Goal: Information Seeking & Learning: Learn about a topic

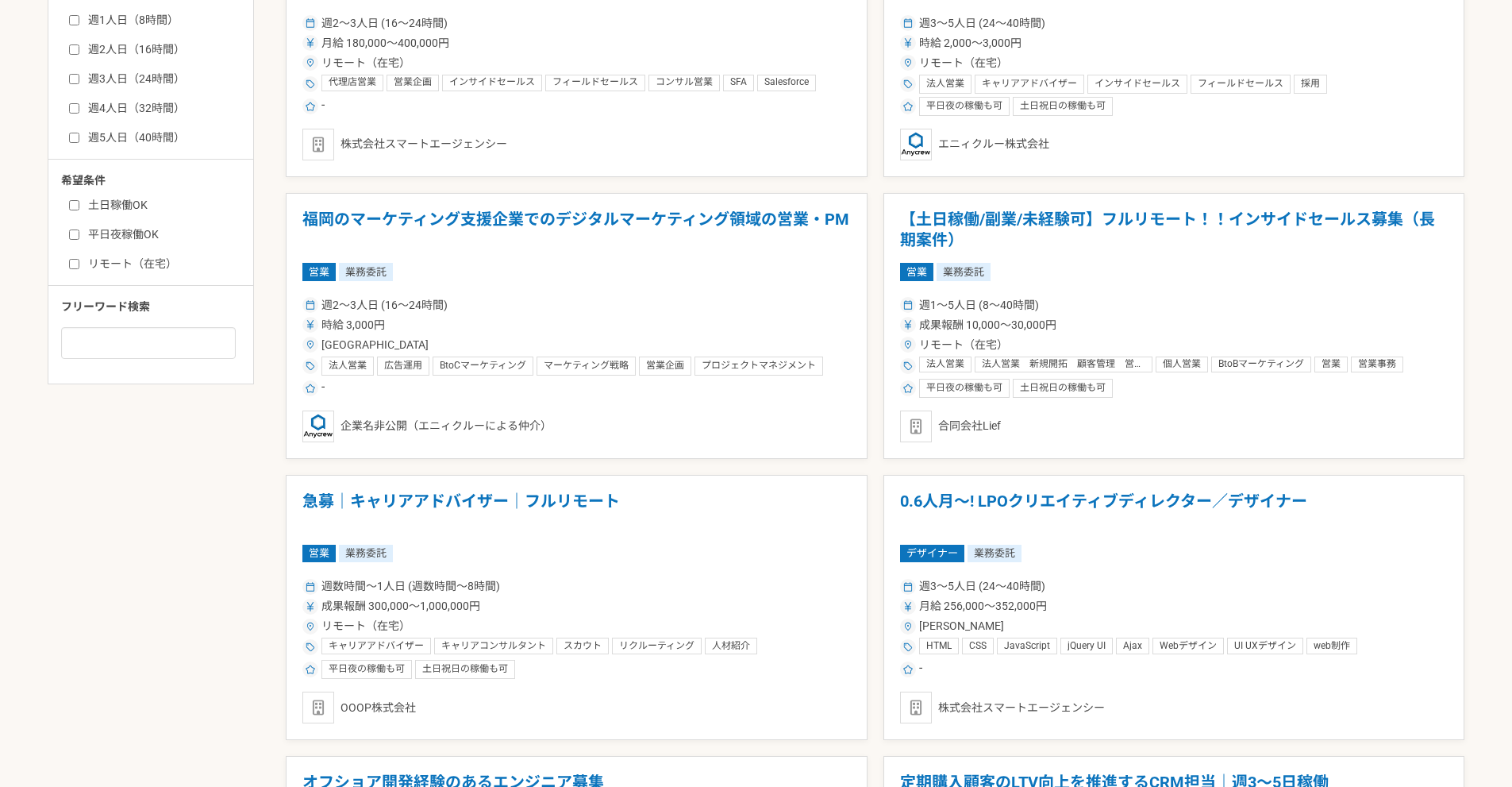
scroll to position [873, 0]
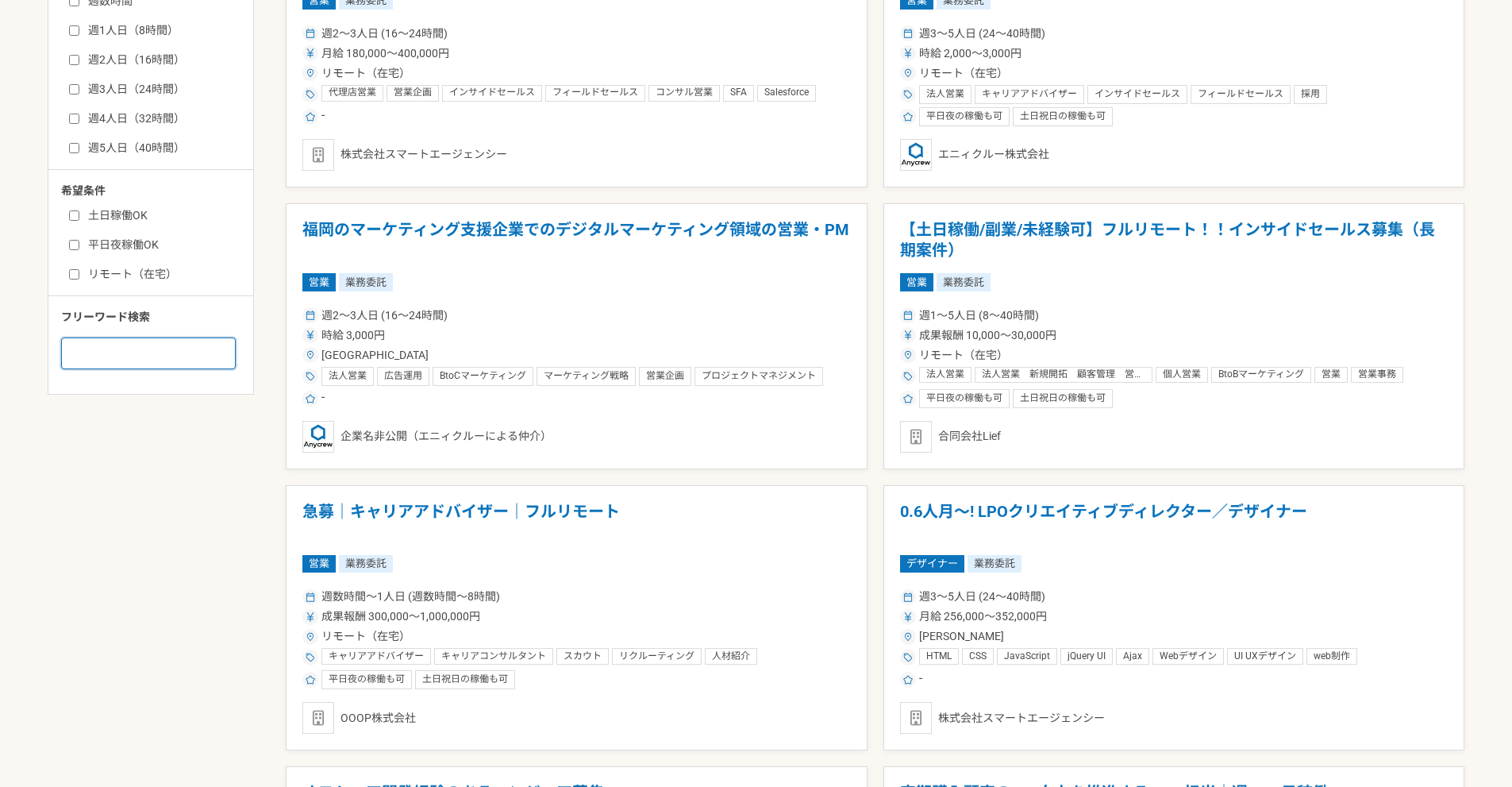
click at [135, 356] on input at bounding box center [148, 353] width 174 height 32
paste input "instagram 投稿"
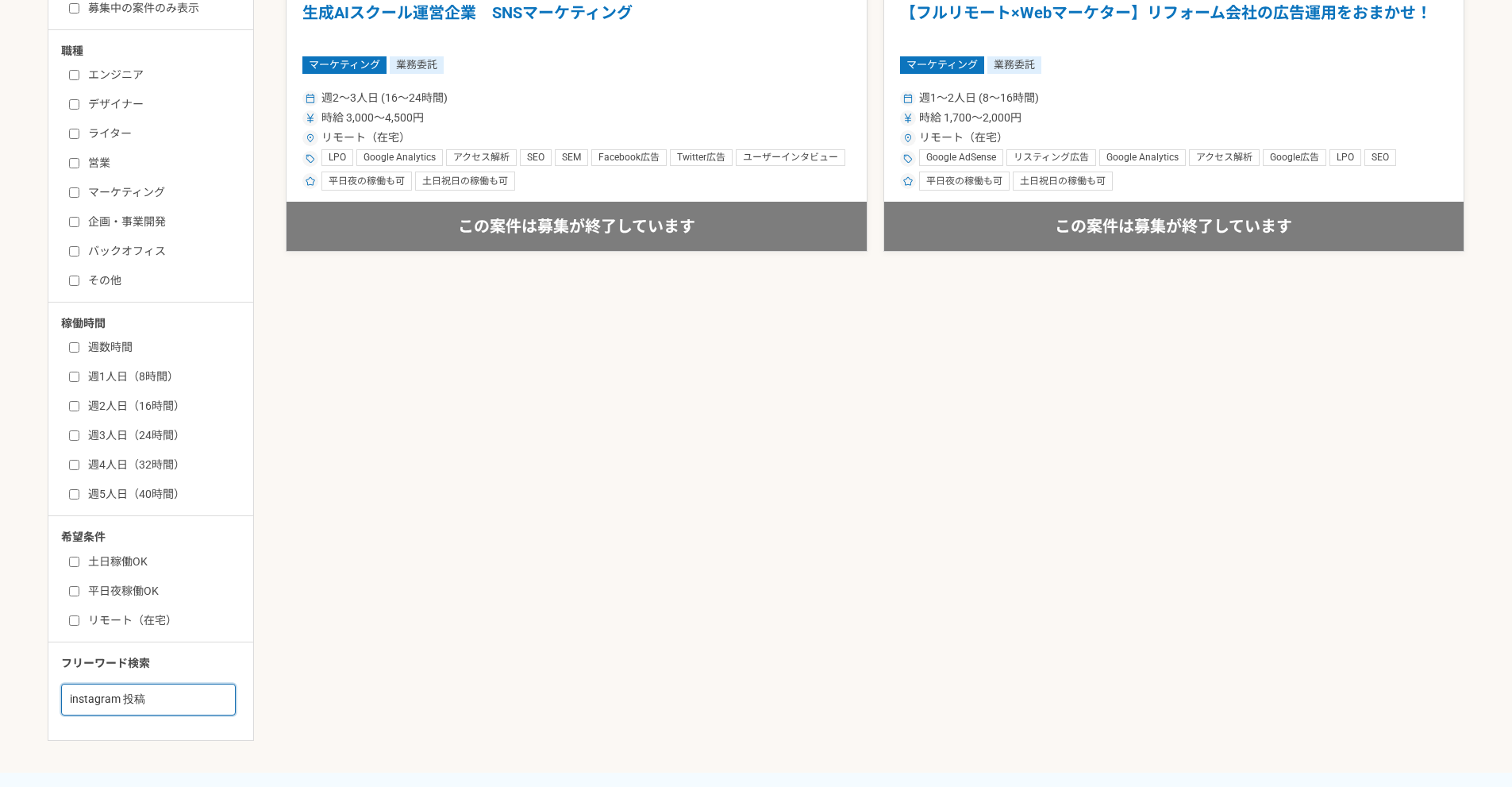
scroll to position [1032, 0]
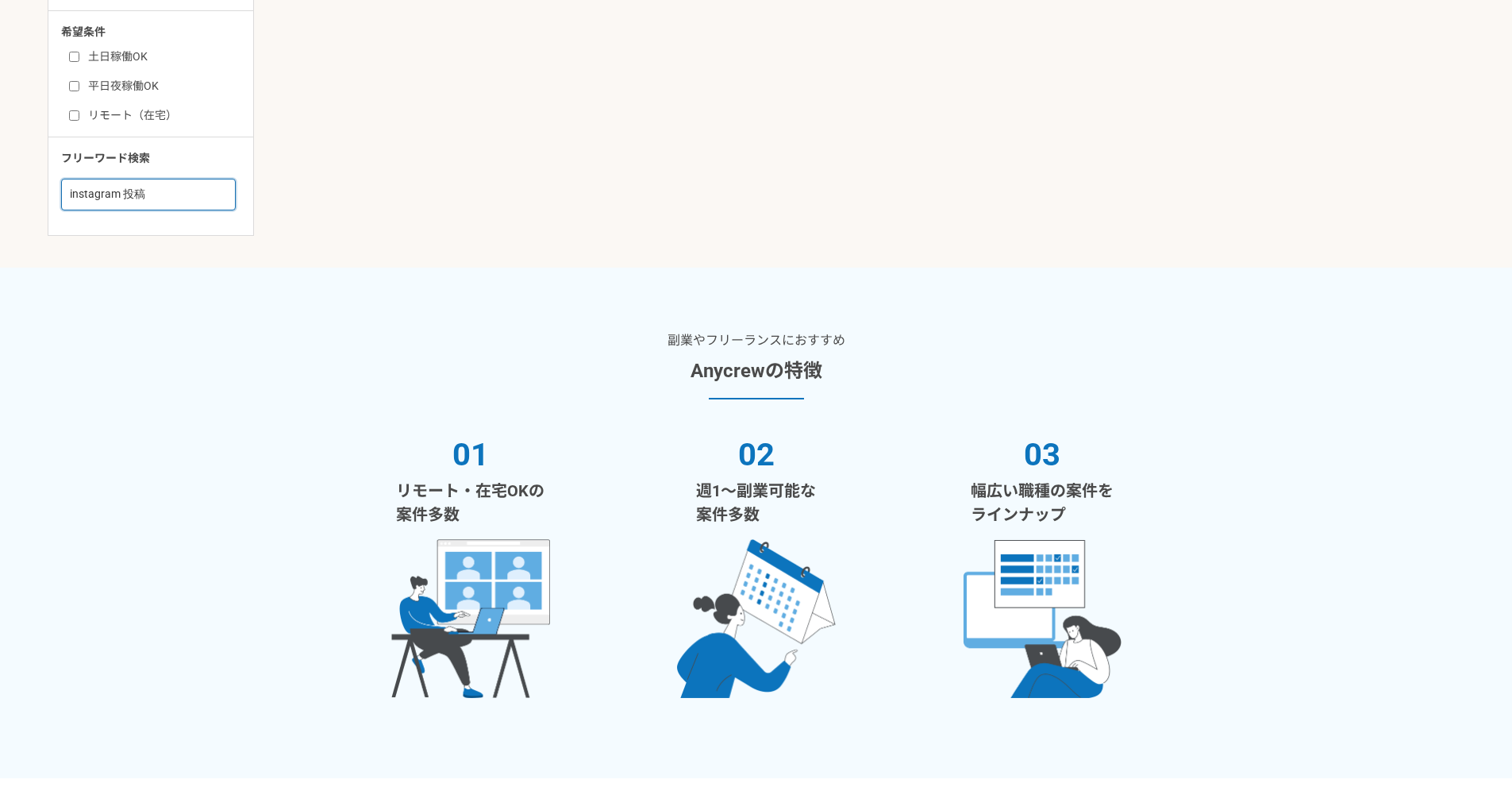
drag, startPoint x: 122, startPoint y: 196, endPoint x: 0, endPoint y: 204, distance: 122.3
type input "スライド作成"
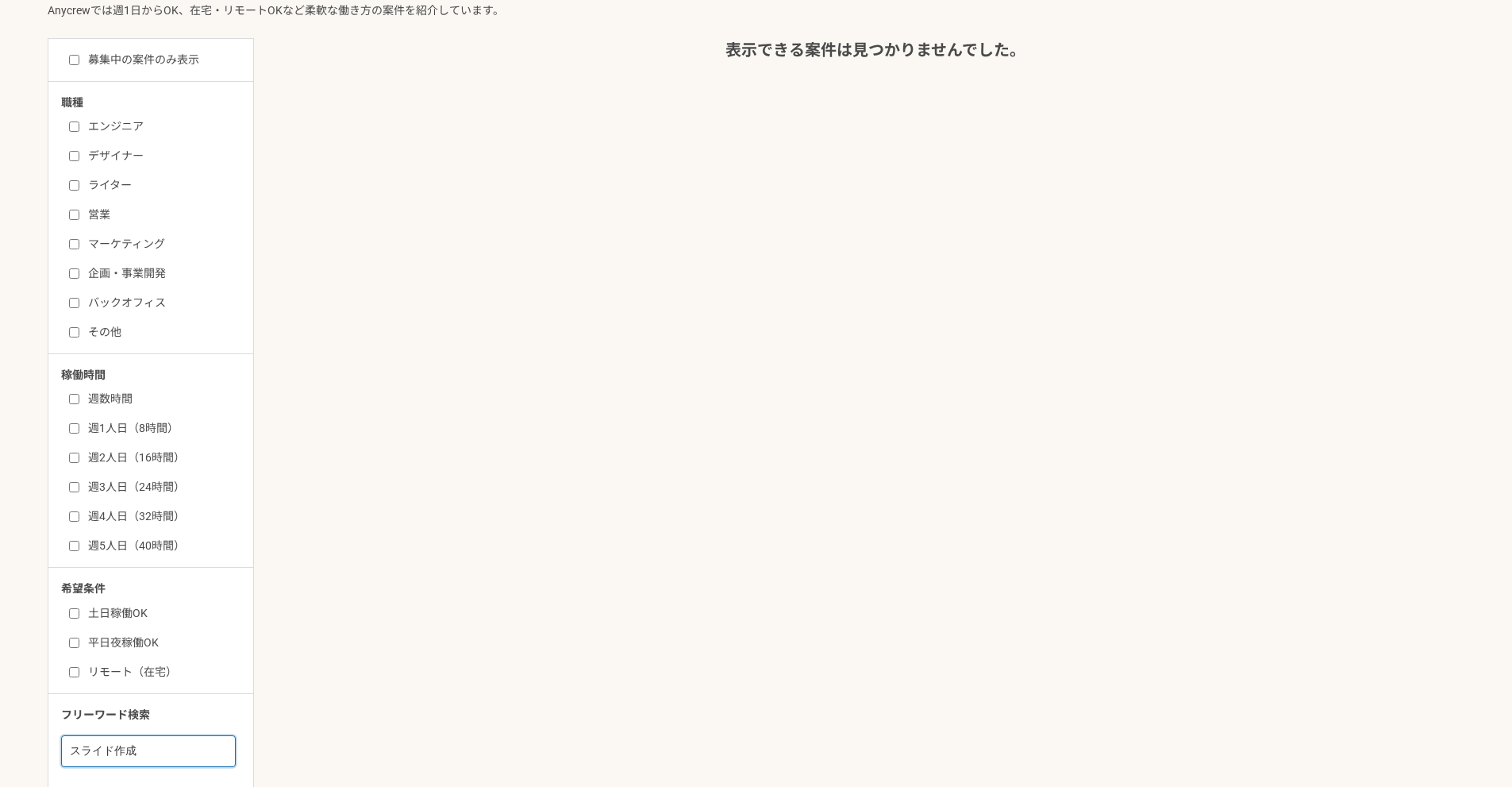
scroll to position [476, 0]
click at [108, 158] on label "デザイナー" at bounding box center [160, 155] width 183 height 17
click at [79, 158] on input "デザイナー" at bounding box center [74, 155] width 11 height 11
checkbox input "true"
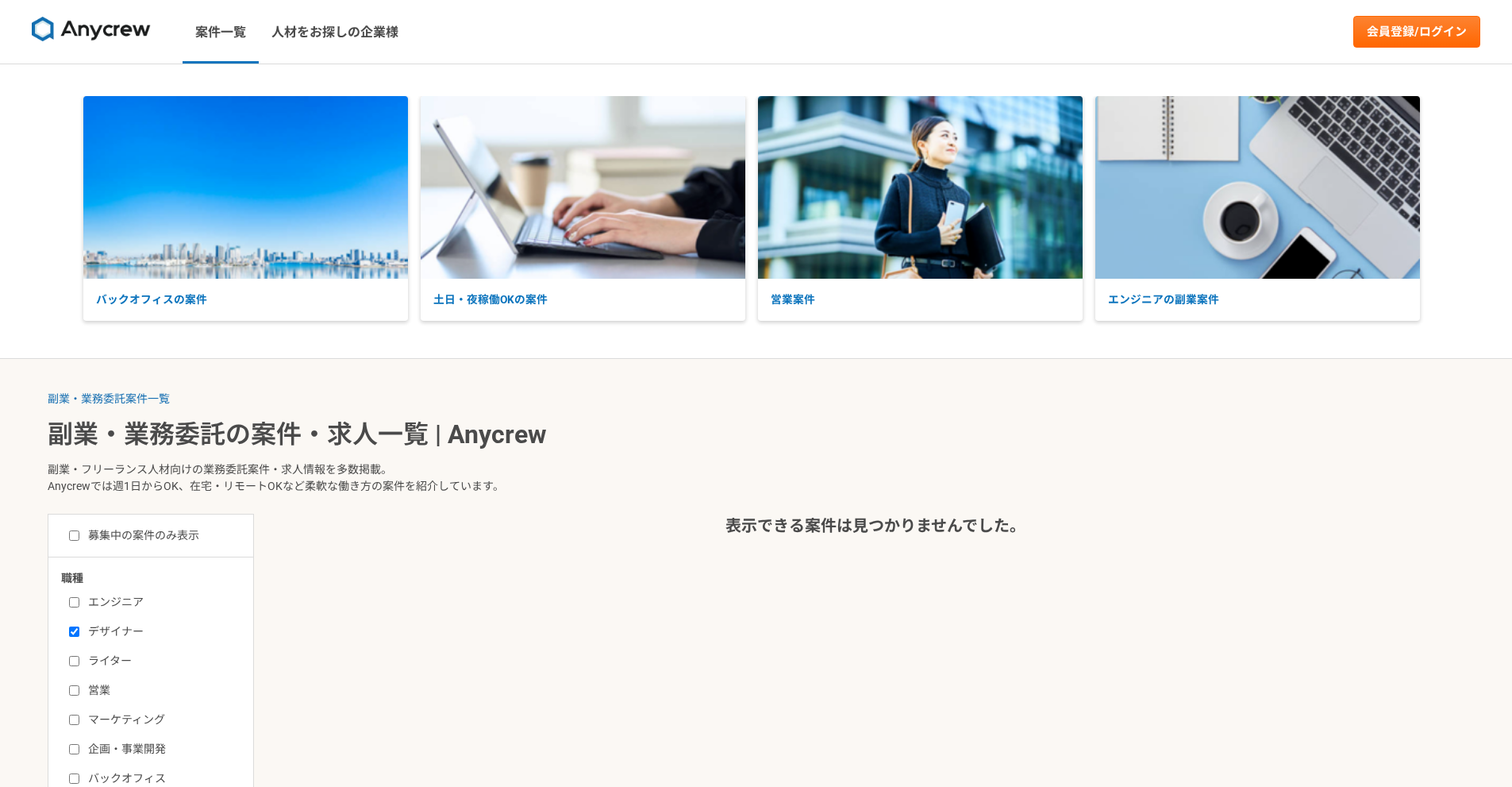
scroll to position [793, 0]
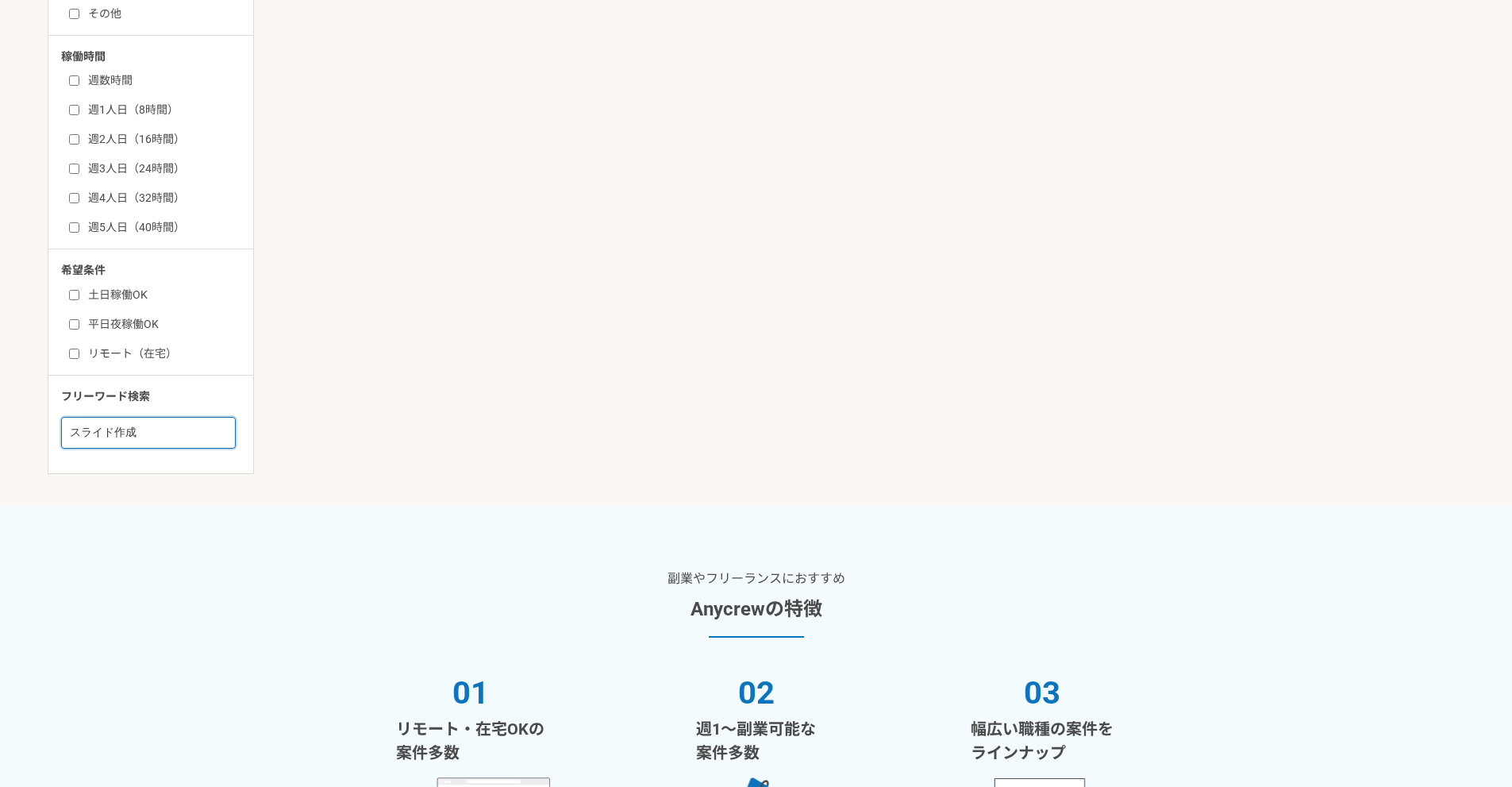
drag, startPoint x: 161, startPoint y: 432, endPoint x: 0, endPoint y: 429, distance: 161.0
click at [0, 432] on main "副業・業務委託案件一覧 副業・業務委託の案件・求人一覧 | Anycrew 副業・フリーランス人材向けの業務委託案件・求人情報を多数掲載。 Anycrewでは…" at bounding box center [756, 36] width 1512 height 941
paste input "instagram 投稿"
type input "instagram 投稿"
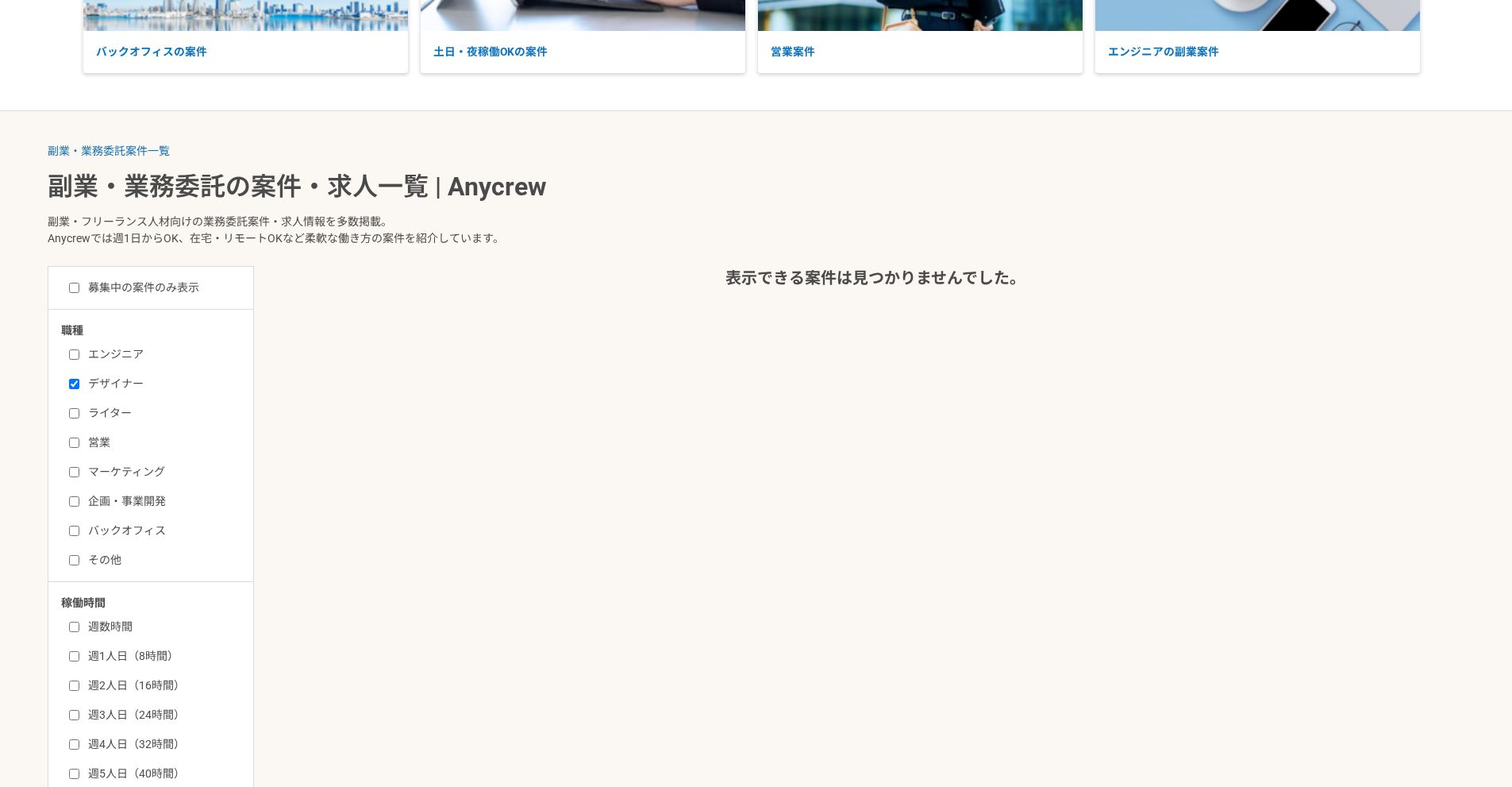
scroll to position [239, 0]
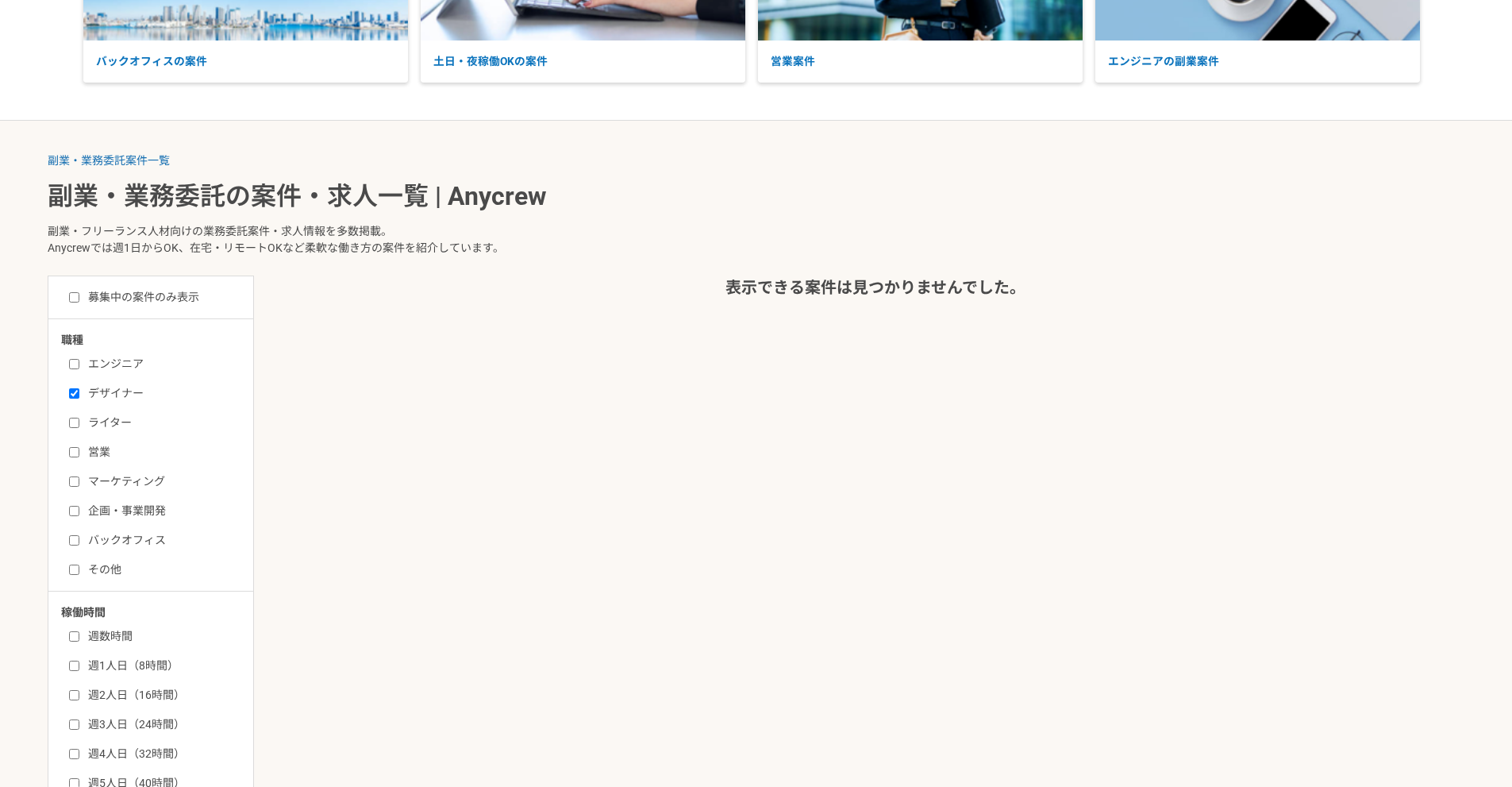
click at [122, 396] on label "デザイナー" at bounding box center [160, 394] width 183 height 17
click at [79, 396] on input "デザイナー" at bounding box center [74, 393] width 11 height 11
checkbox input "false"
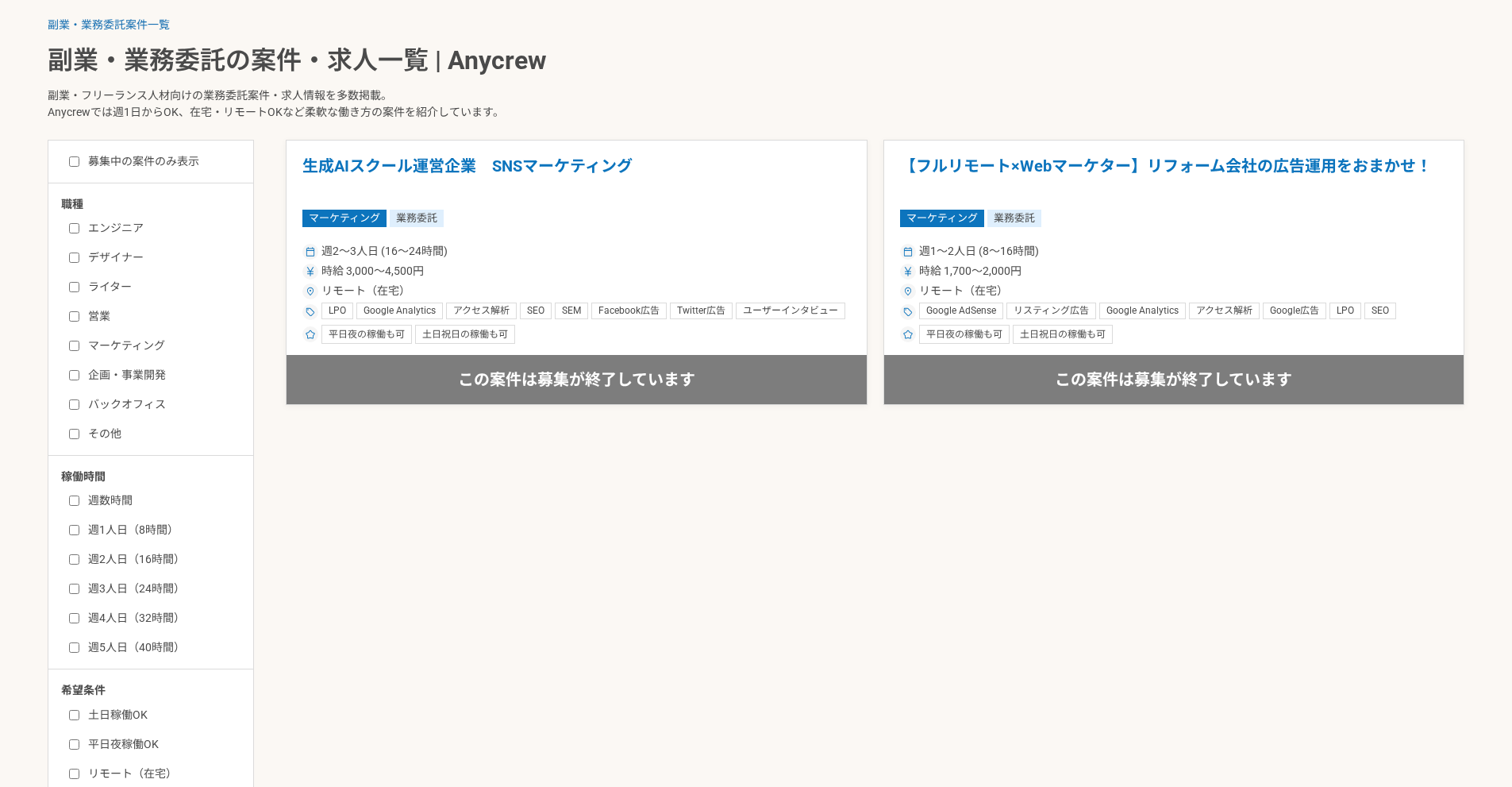
scroll to position [397, 0]
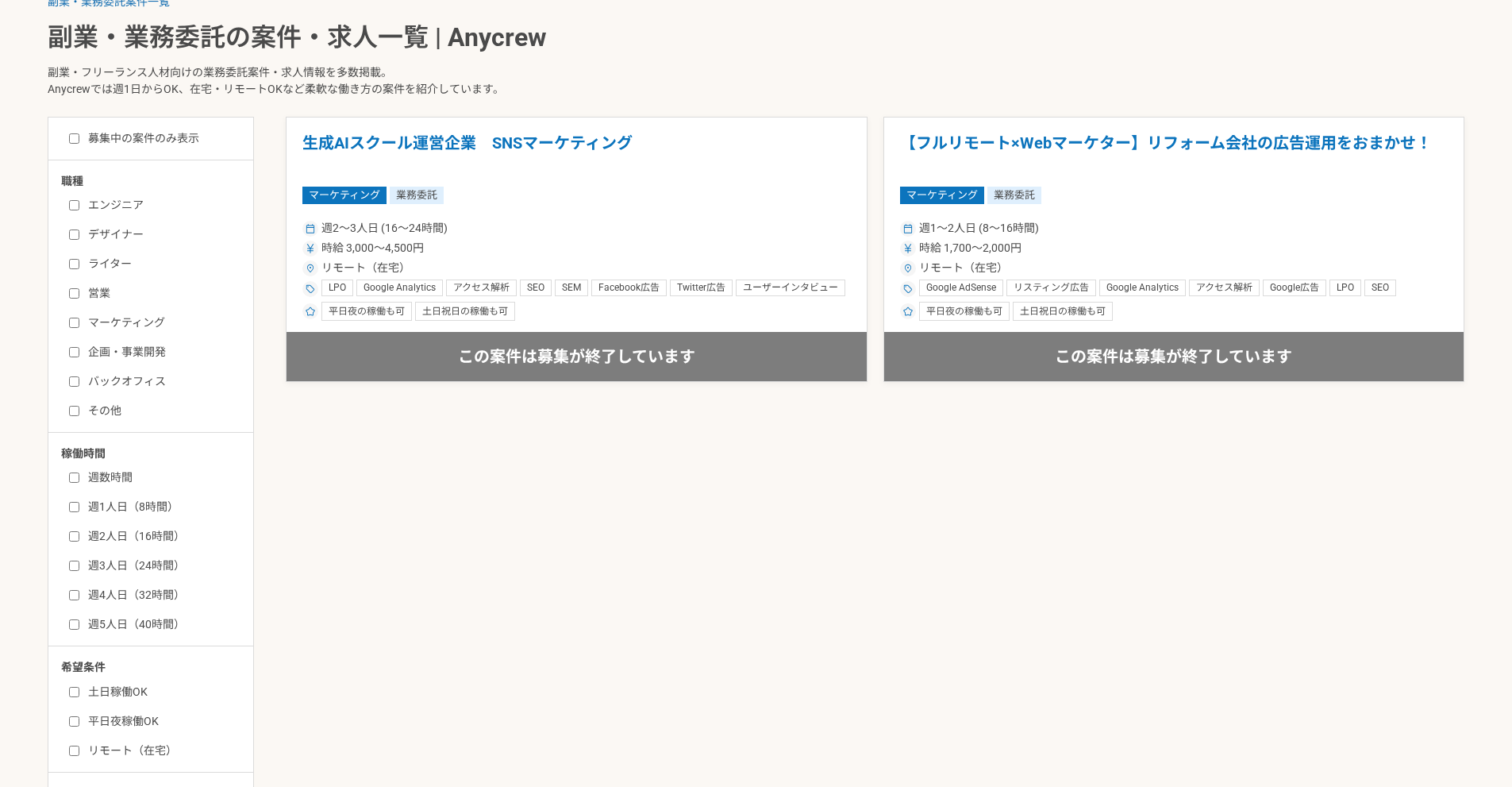
click at [95, 194] on div "エンジニア デザイナー ライター 営業 マーケティング 企画・事業開発 バックオフィス その他" at bounding box center [156, 306] width 191 height 227
click at [96, 200] on label "エンジニア" at bounding box center [160, 205] width 183 height 17
click at [79, 200] on input "エンジニア" at bounding box center [74, 205] width 11 height 11
checkbox input "true"
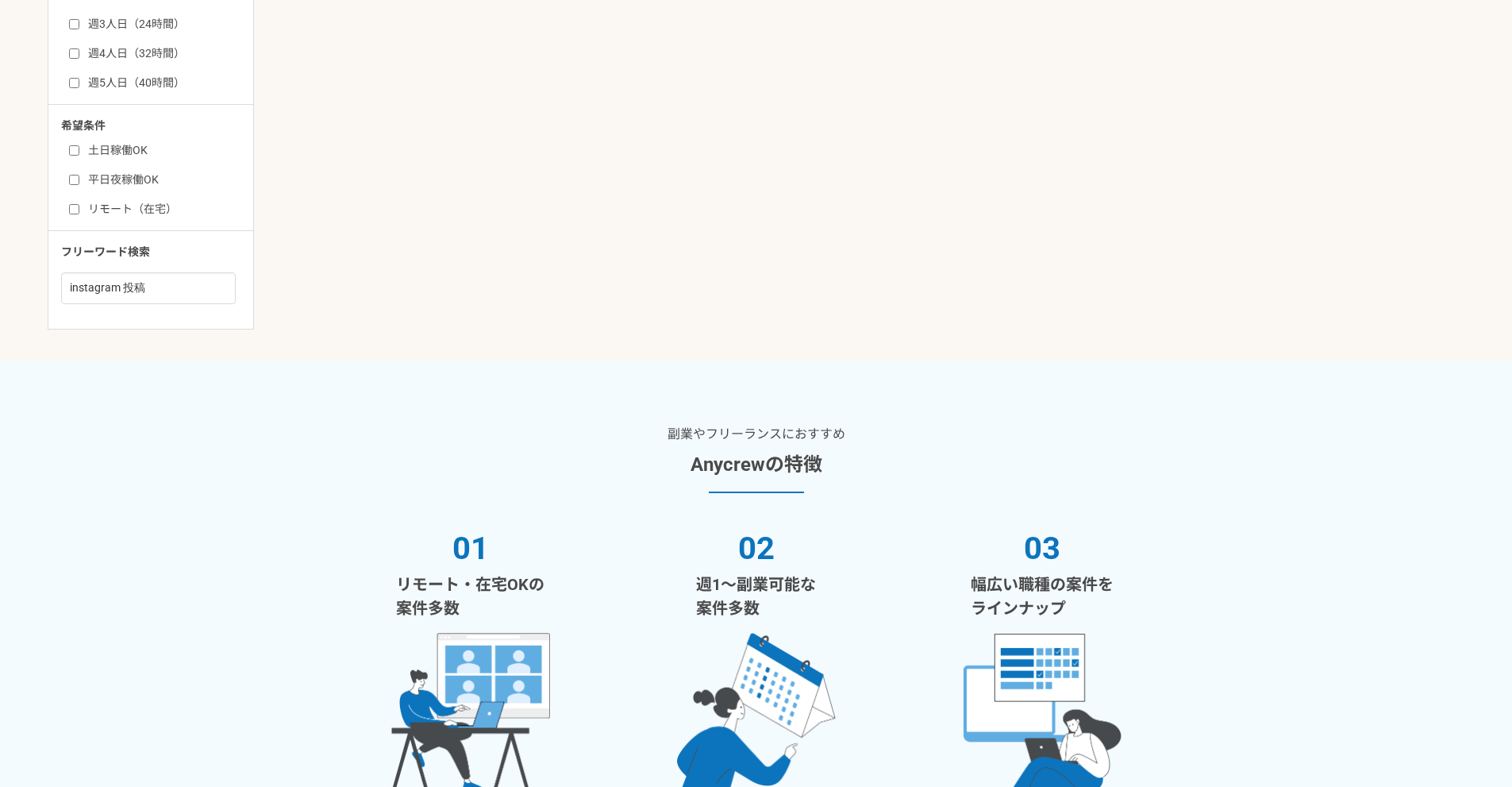
scroll to position [953, 0]
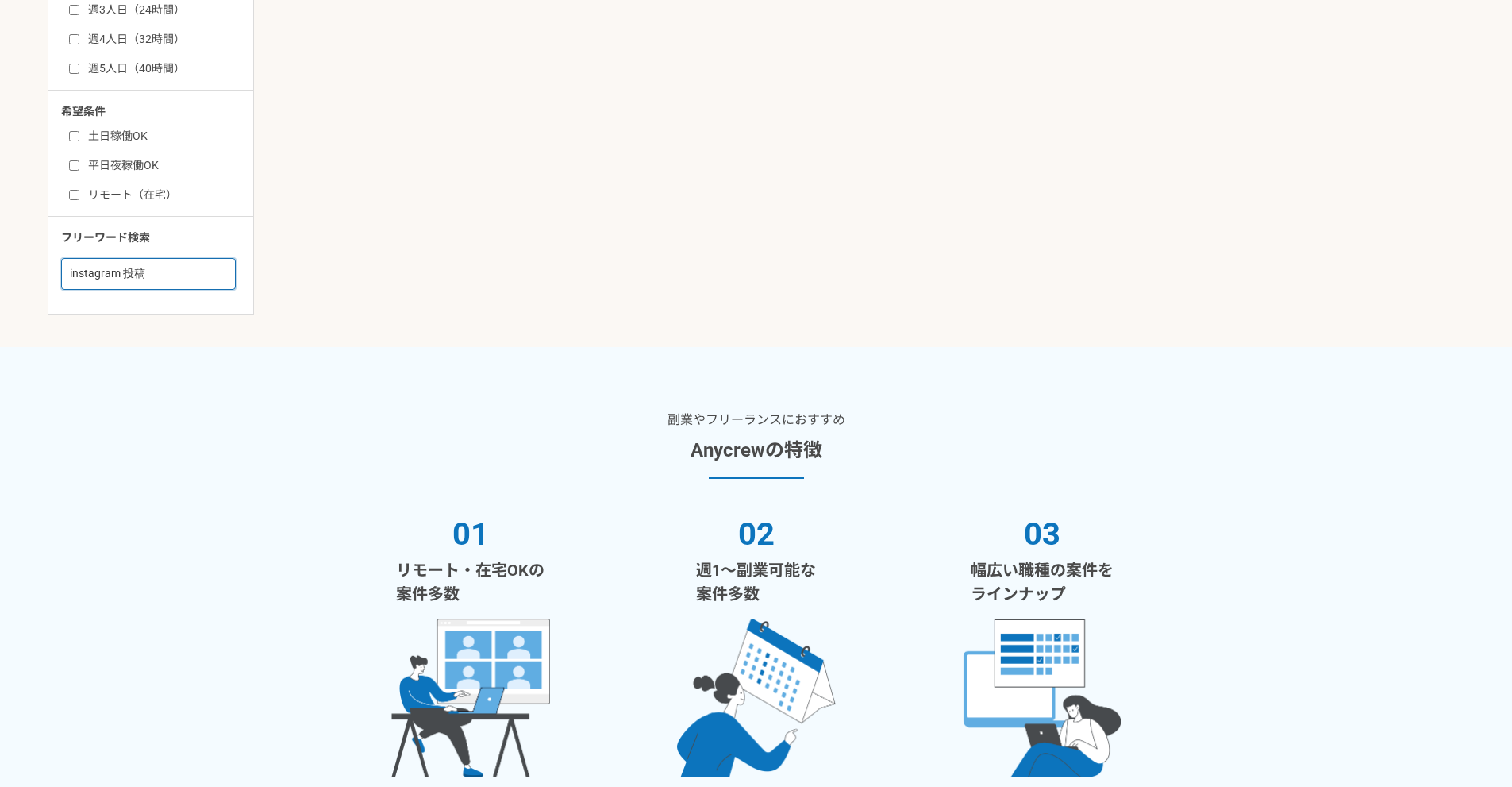
drag, startPoint x: 152, startPoint y: 276, endPoint x: 0, endPoint y: 283, distance: 152.2
click at [89, 381] on article "副業やフリーランスにおすすめ Anycrewの特徴 01 リモート・在宅OKの 案件多数 02 週1〜副業可能な 案件多数 03 幅広い職種の案件を ラインナ…" at bounding box center [756, 602] width 1512 height 510
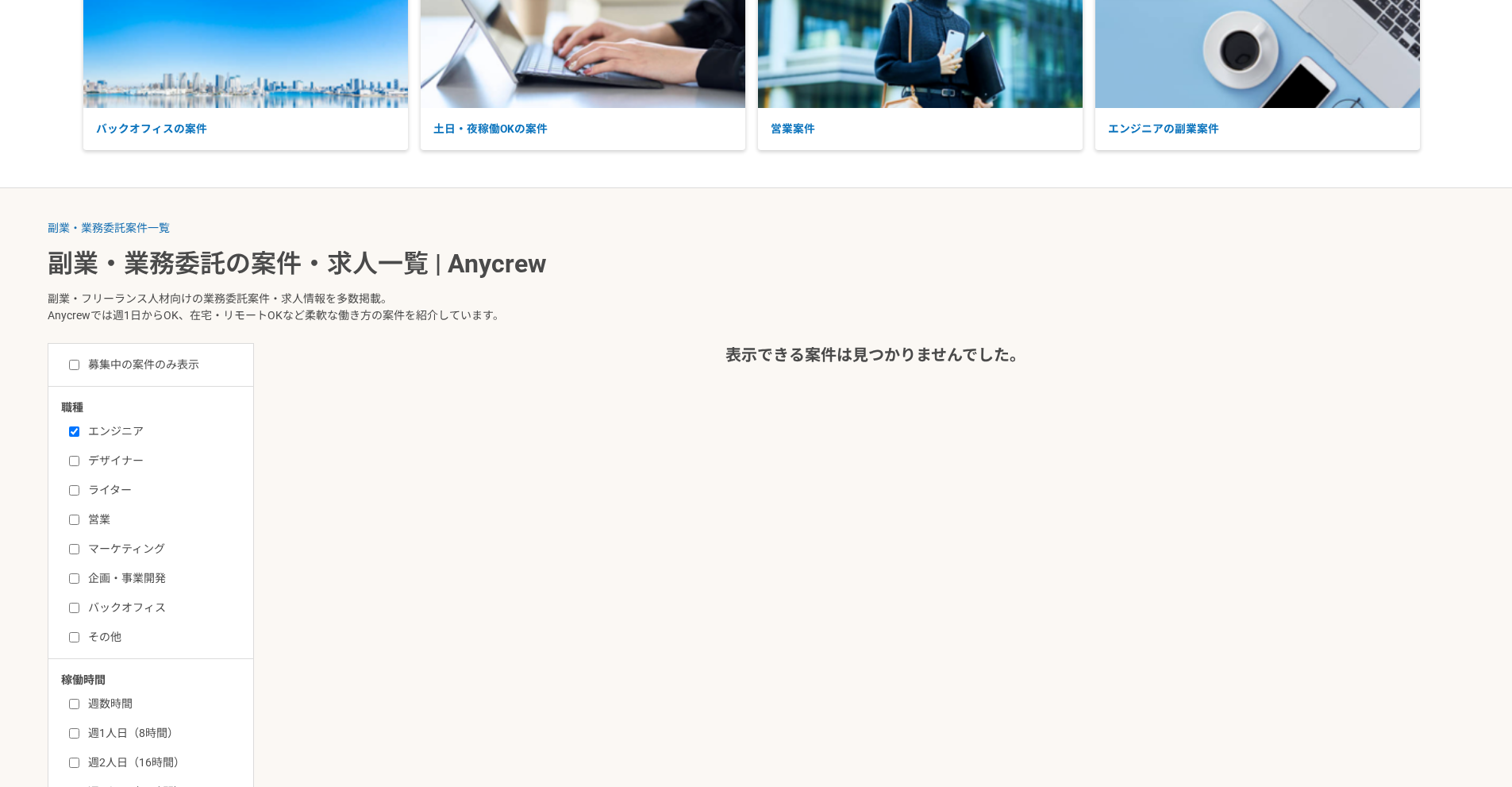
scroll to position [159, 0]
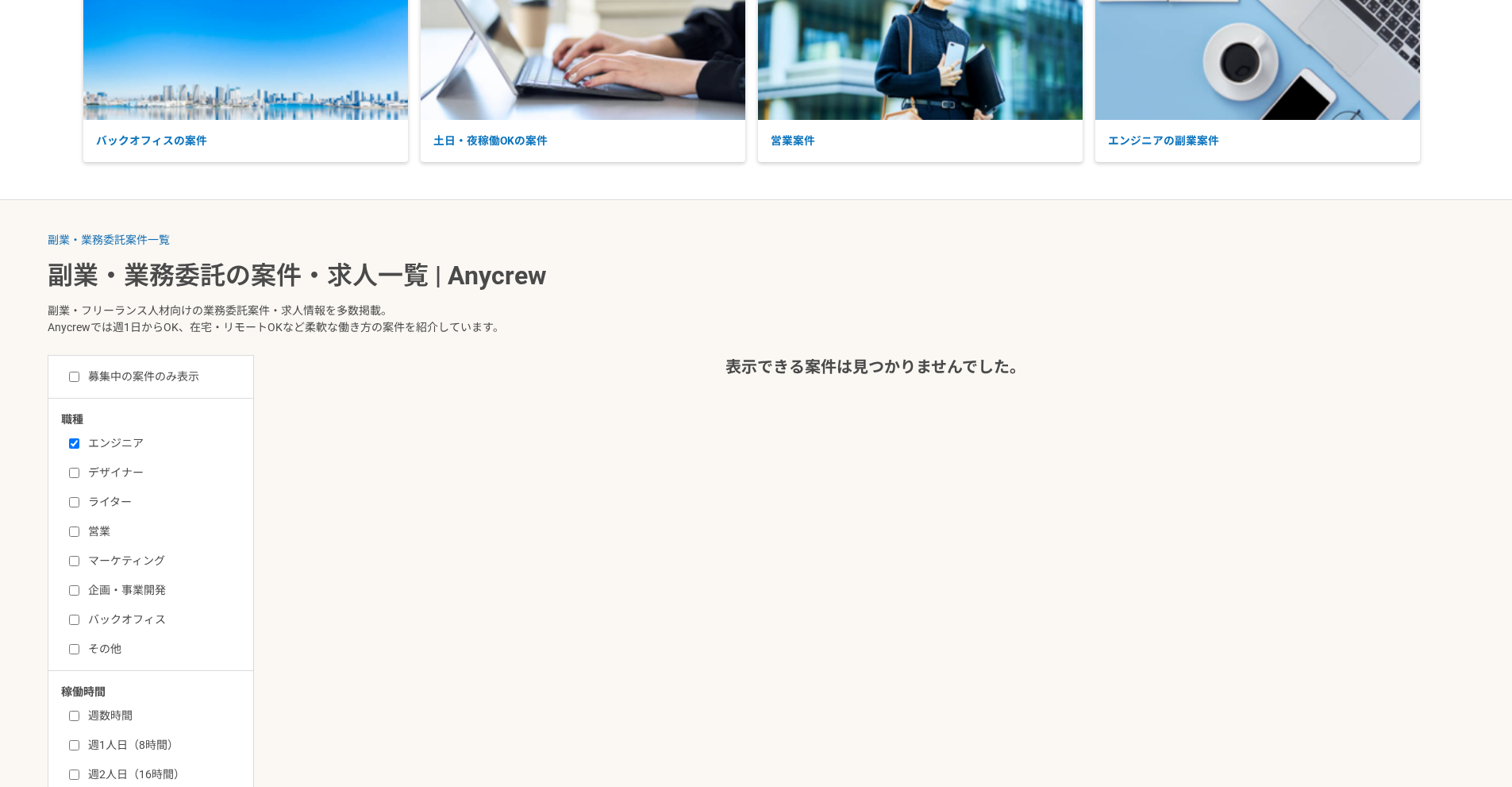
click at [116, 440] on label "エンジニア" at bounding box center [160, 443] width 183 height 17
click at [79, 440] on input "エンジニア" at bounding box center [74, 443] width 11 height 11
checkbox input "false"
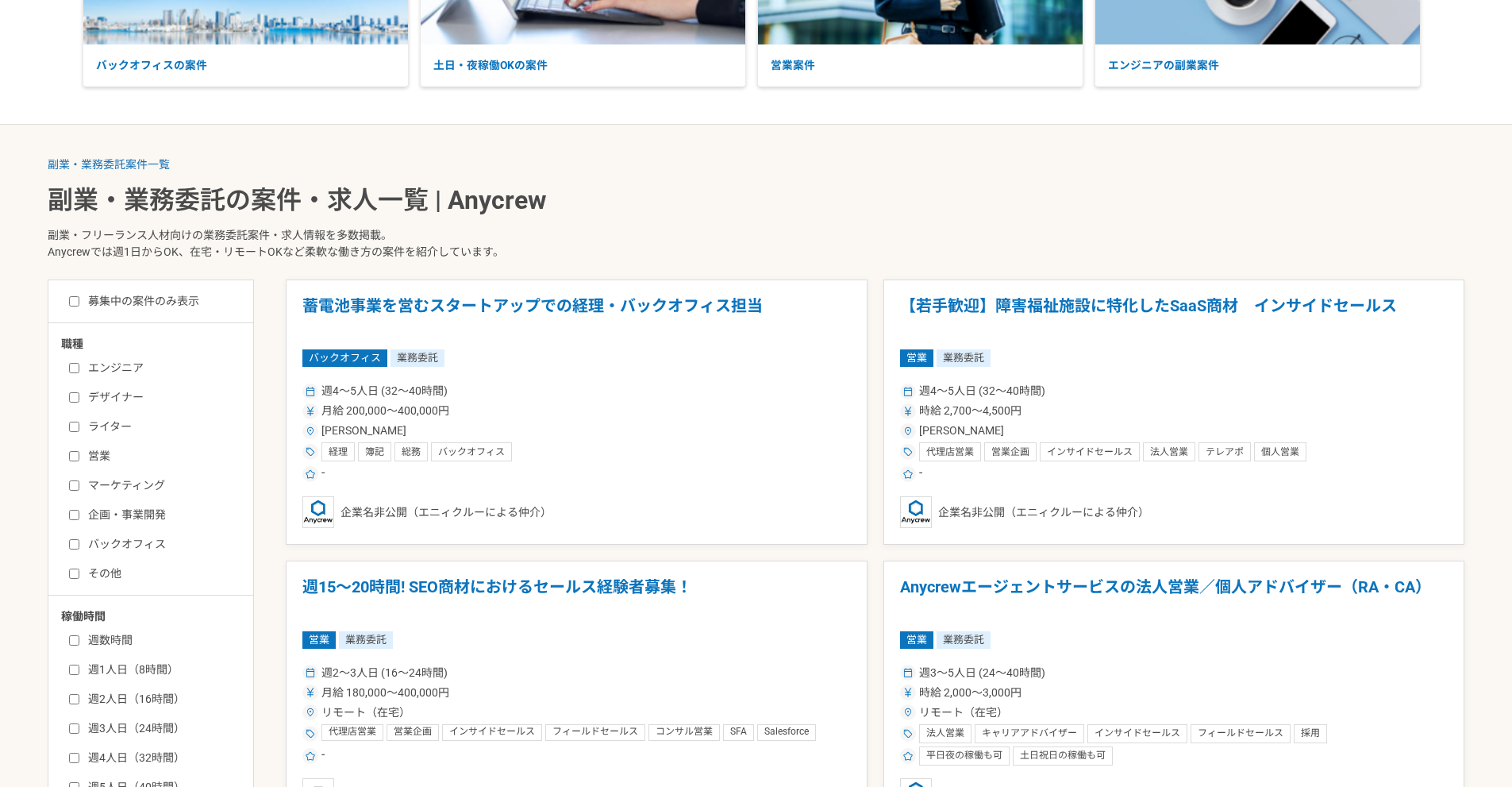
scroll to position [239, 0]
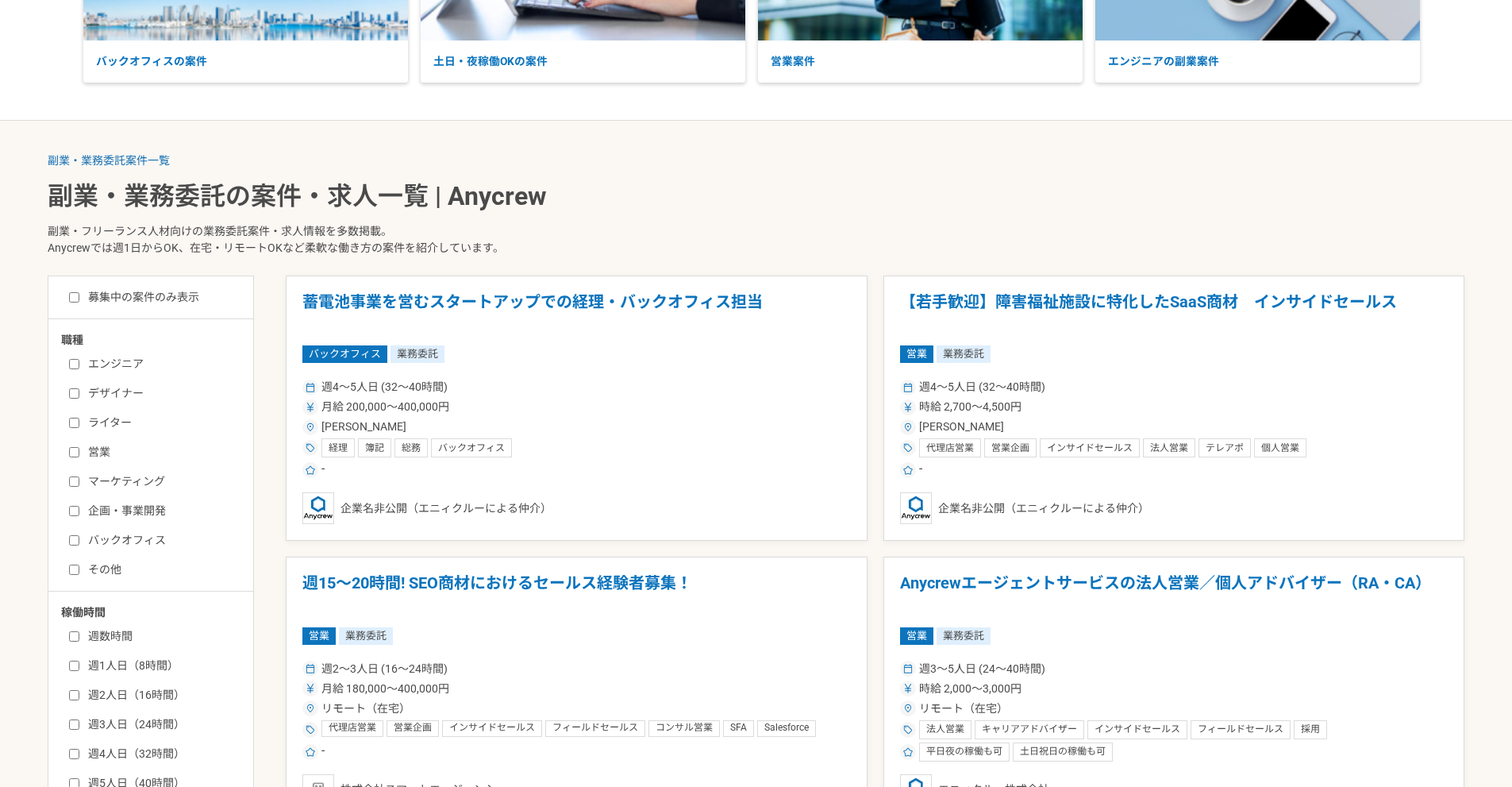
click at [135, 390] on label "デザイナー" at bounding box center [160, 394] width 183 height 17
click at [79, 390] on input "デザイナー" at bounding box center [74, 393] width 11 height 11
checkbox input "true"
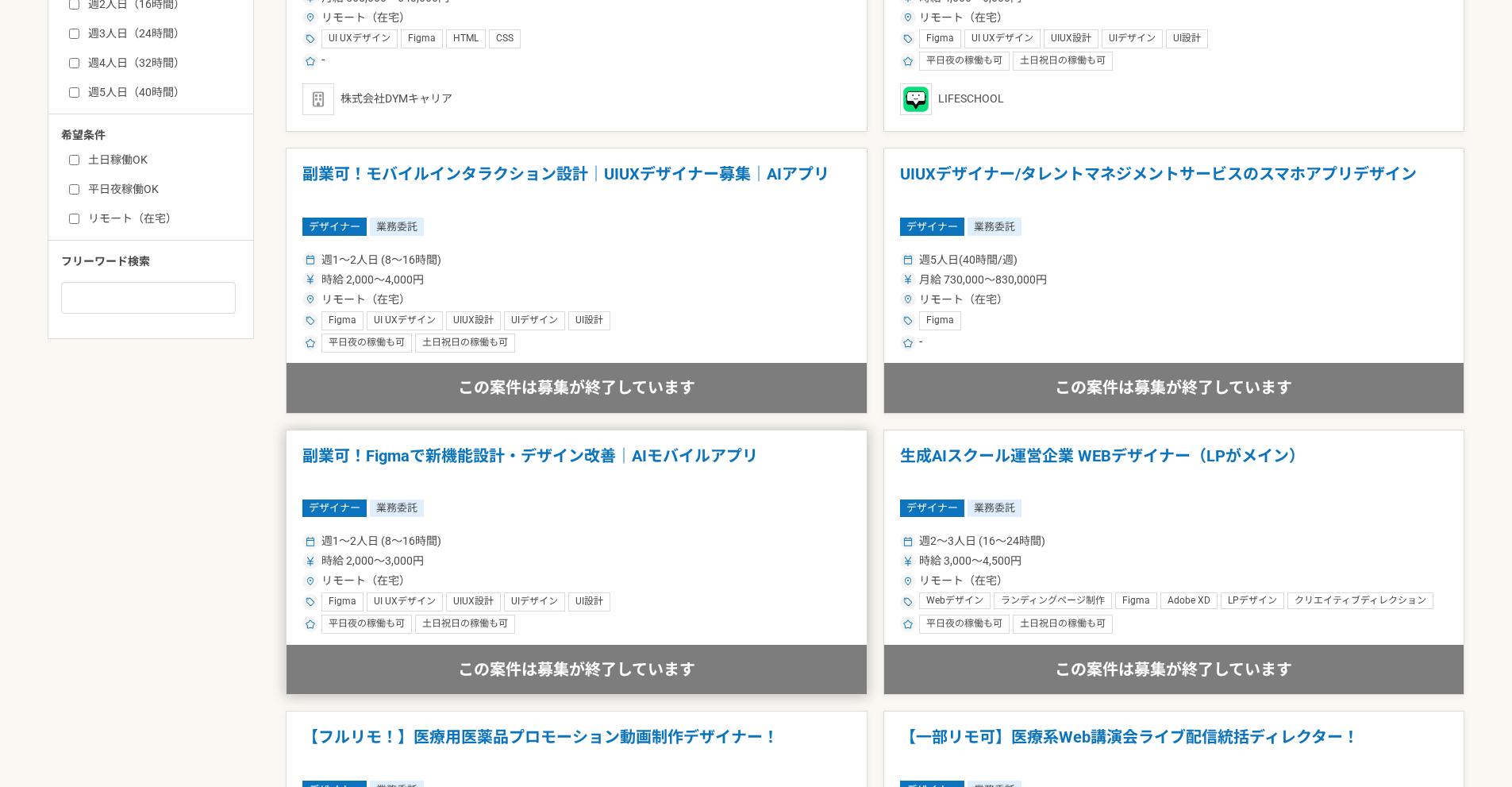
scroll to position [953, 0]
